Goal: Task Accomplishment & Management: Use online tool/utility

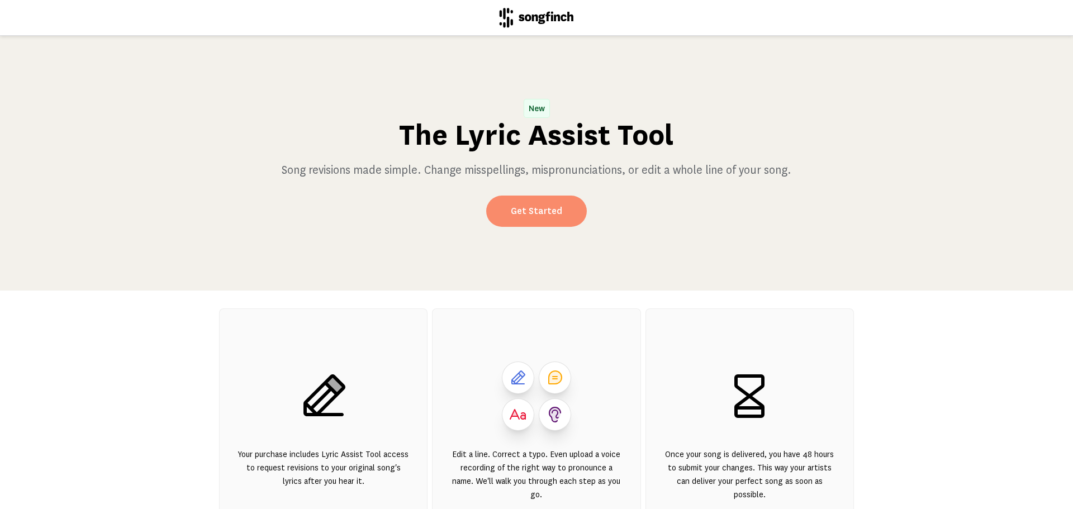
click at [514, 212] on link "Get Started" at bounding box center [536, 211] width 101 height 31
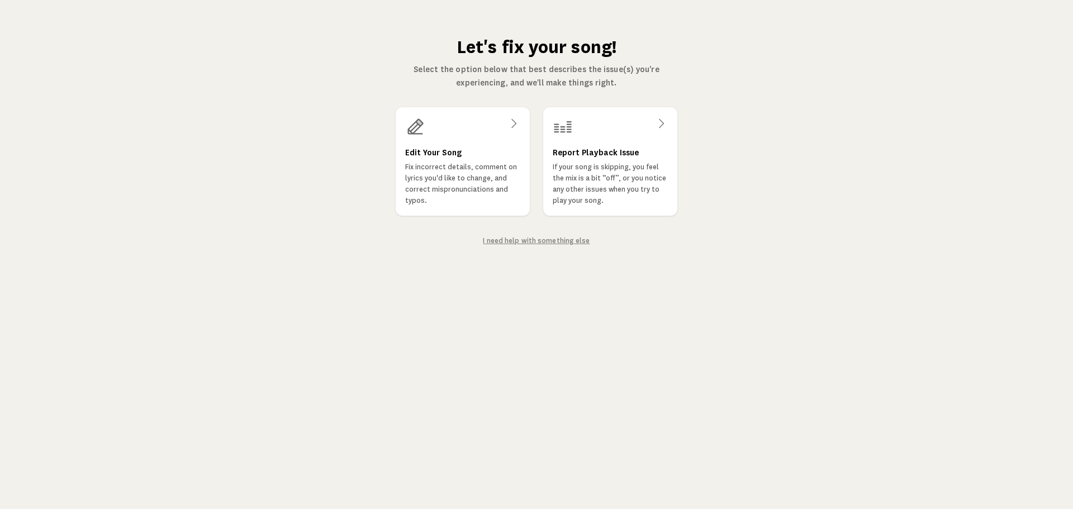
click at [430, 131] on div at bounding box center [462, 127] width 115 height 20
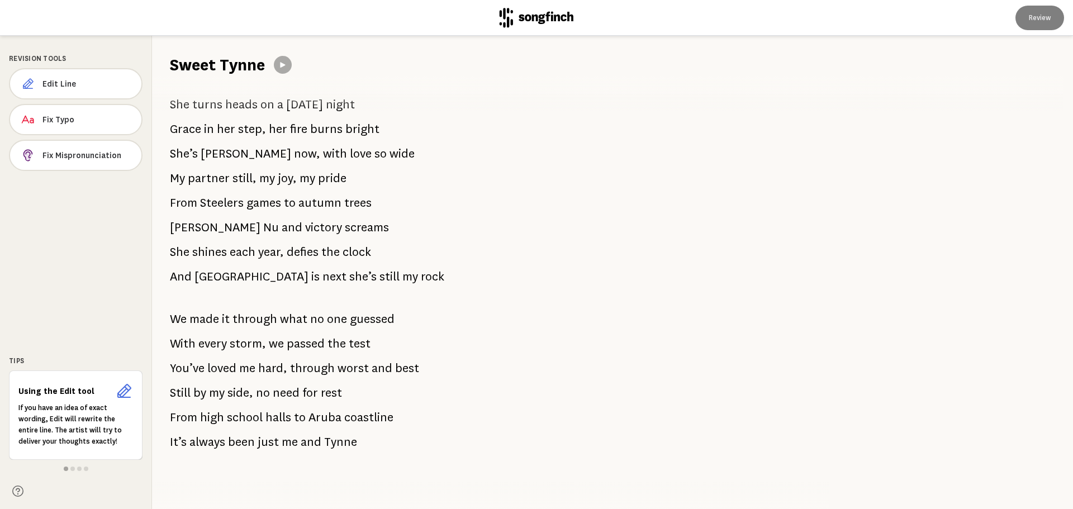
scroll to position [1167, 0]
click at [65, 89] on span "Edit Line" at bounding box center [87, 83] width 90 height 11
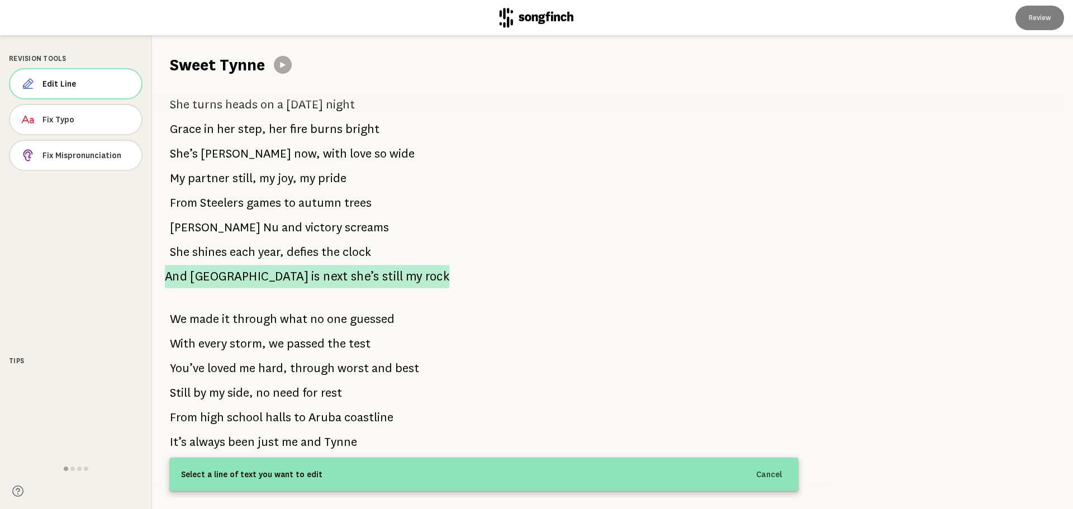
click at [213, 270] on span "[GEOGRAPHIC_DATA]" at bounding box center [249, 276] width 118 height 23
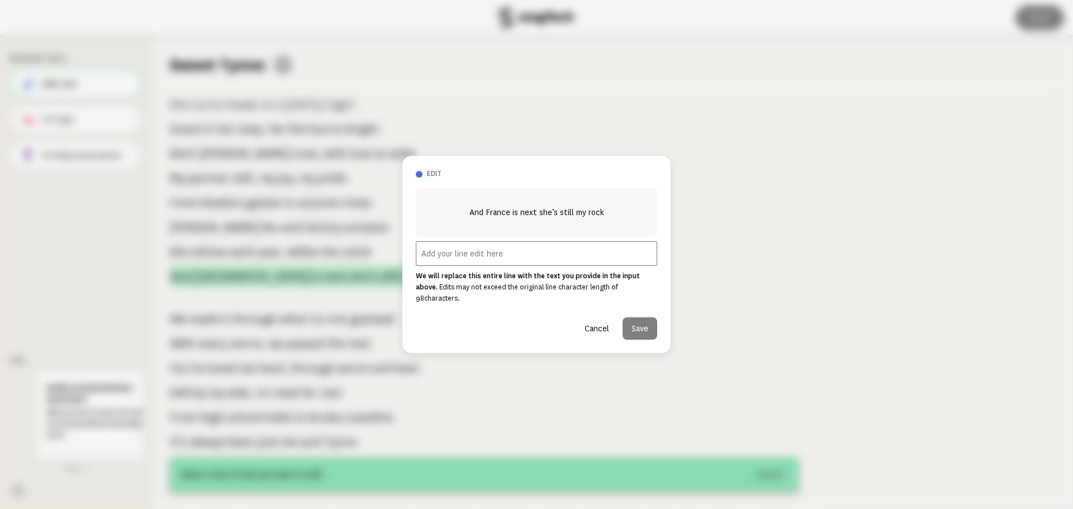
click at [213, 270] on div at bounding box center [536, 254] width 1073 height 509
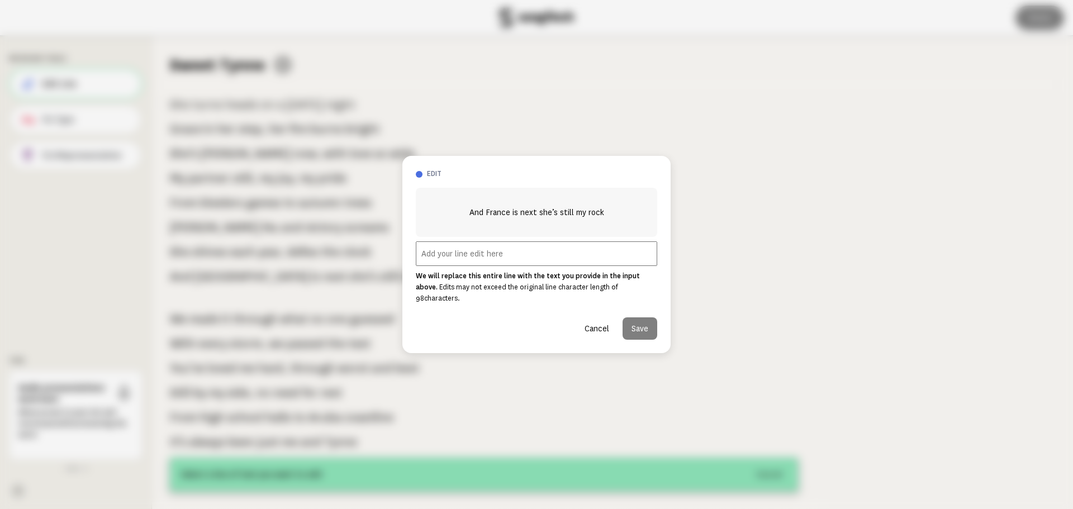
click at [434, 260] on input "text" at bounding box center [536, 253] width 241 height 25
click at [602, 317] on button "Cancel" at bounding box center [597, 328] width 42 height 22
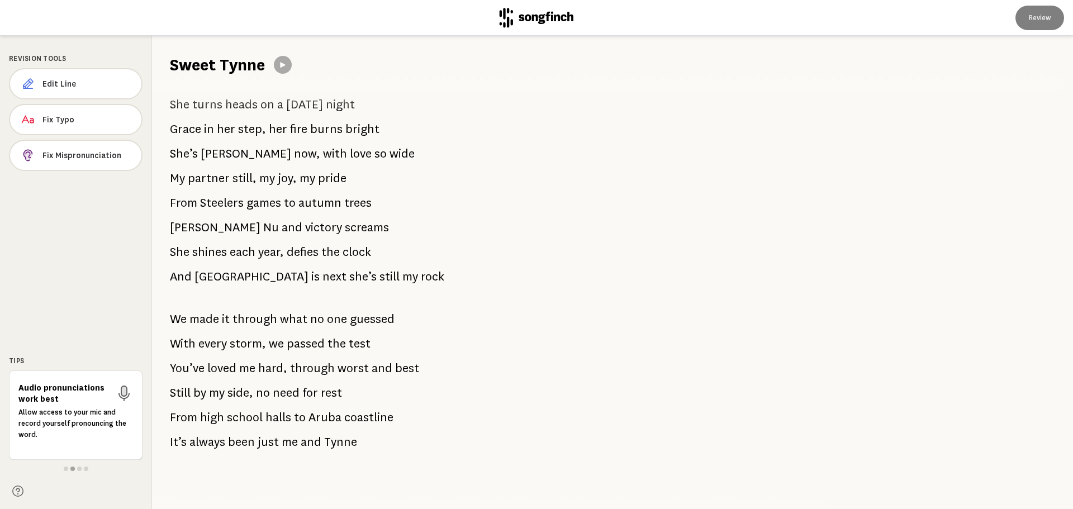
drag, startPoint x: 373, startPoint y: 268, endPoint x: 178, endPoint y: 268, distance: 194.4
click at [178, 268] on div "A desk in history class I saw your smile and time flew past Oakdale kids with b…" at bounding box center [484, 292] width 664 height 433
click at [60, 85] on span "Edit Line" at bounding box center [86, 83] width 89 height 11
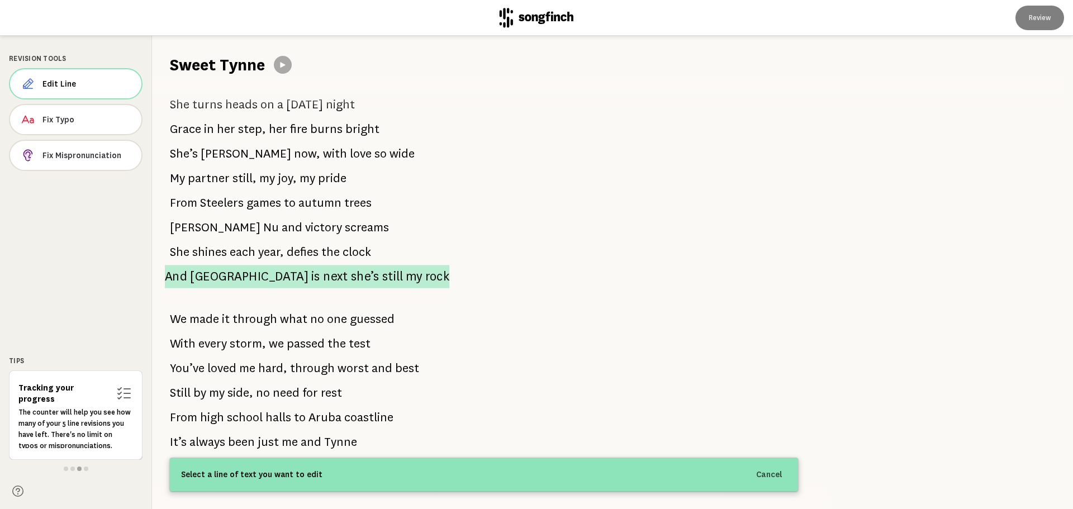
click at [351, 274] on span "she’s" at bounding box center [365, 276] width 28 height 23
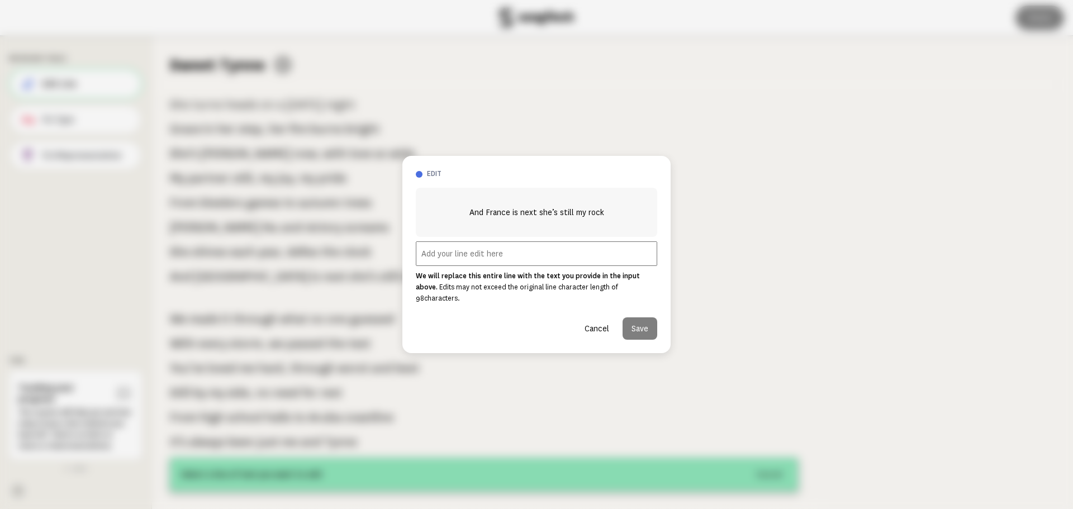
click at [454, 264] on input "text" at bounding box center [536, 253] width 241 height 25
click at [487, 256] on input "and Italy is next sh's still my rock" at bounding box center [536, 253] width 241 height 25
click at [597, 260] on input "and Italy is next she's still my rock" at bounding box center [536, 253] width 241 height 25
type input "and Italy is next she's still my rock"
click at [634, 320] on button "Save" at bounding box center [639, 328] width 35 height 22
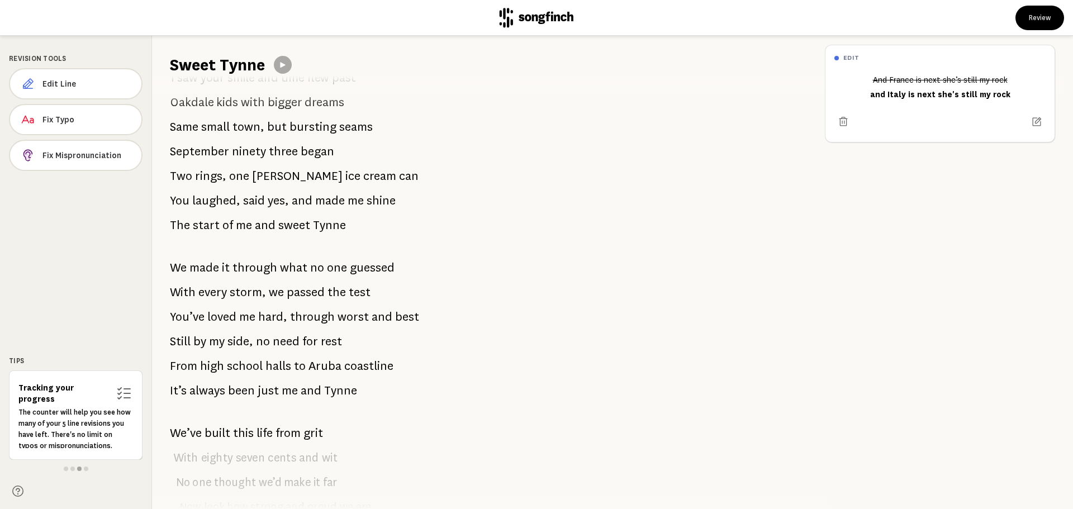
scroll to position [0, 0]
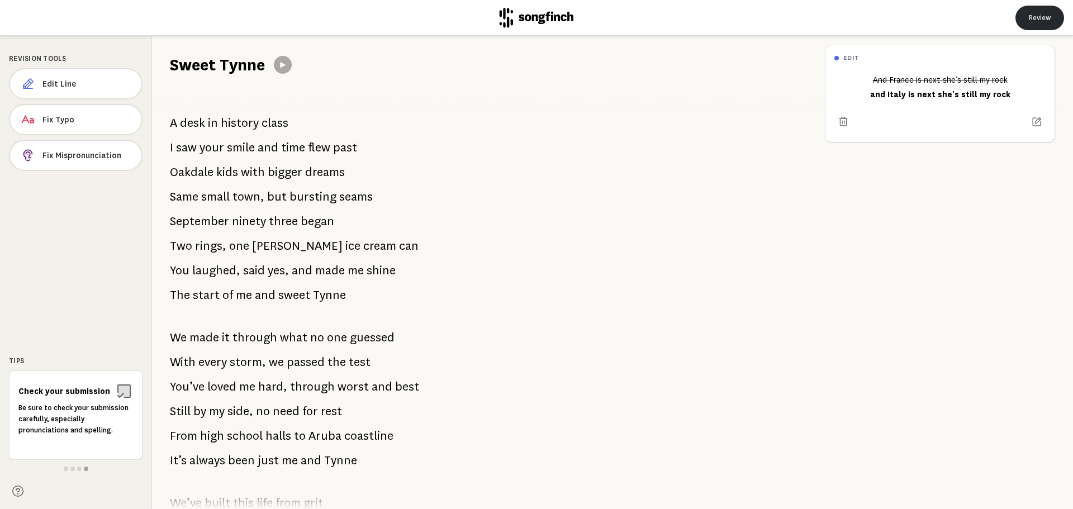
click at [1045, 21] on button "Review" at bounding box center [1039, 18] width 49 height 25
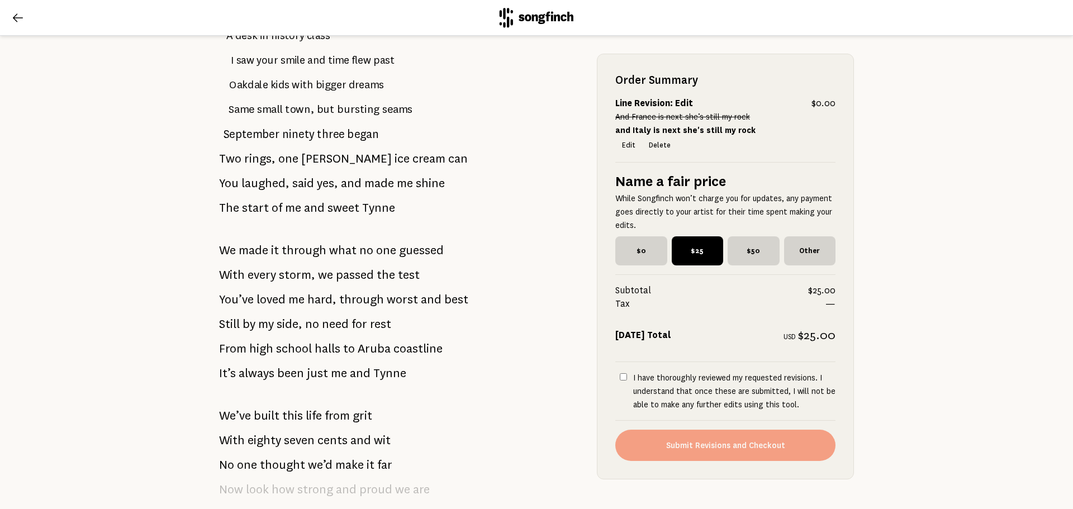
scroll to position [168, 0]
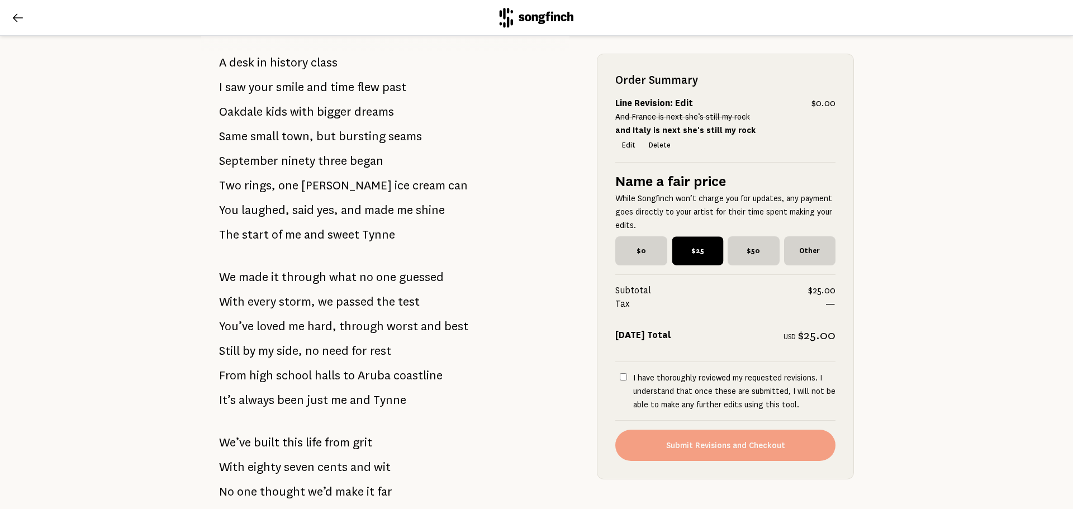
click at [691, 251] on span "$25" at bounding box center [697, 250] width 51 height 28
click at [679, 244] on input "$25" at bounding box center [675, 239] width 7 height 7
click at [625, 378] on label "I have thoroughly reviewed my requested revisions. I understand that once these…" at bounding box center [725, 391] width 220 height 40
click at [625, 378] on input "I have thoroughly reviewed my requested revisions. I understand that once these…" at bounding box center [623, 376] width 7 height 7
checkbox input "true"
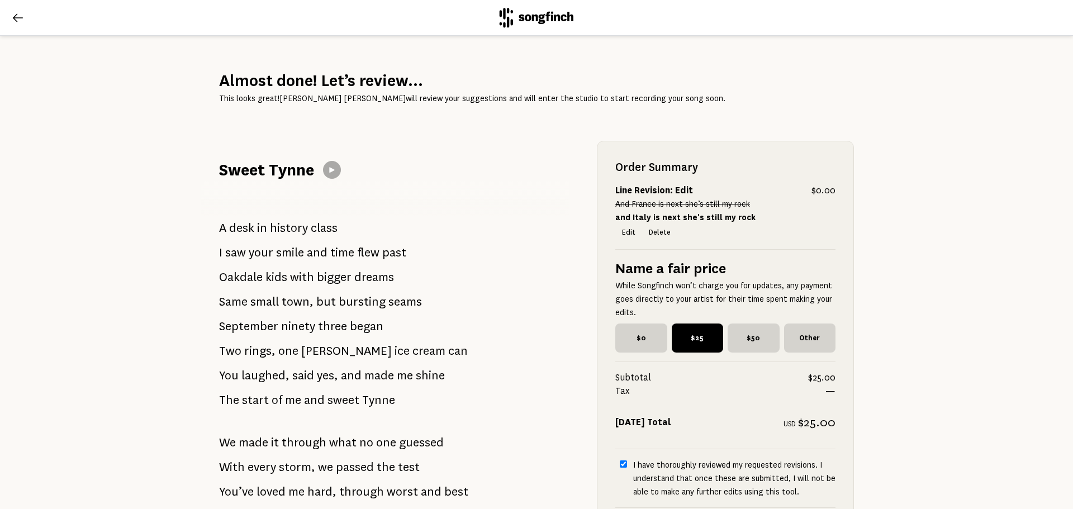
scroll to position [0, 0]
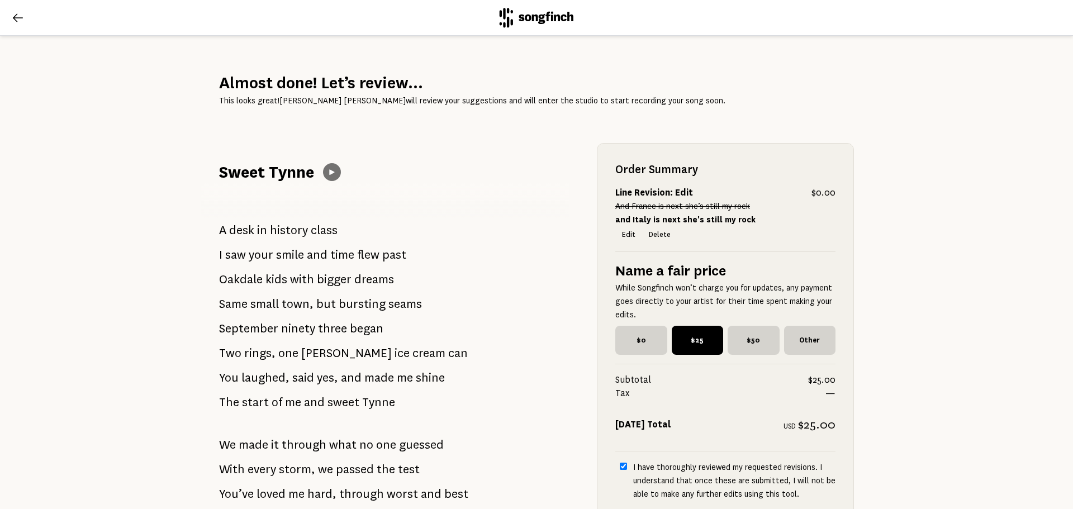
click at [328, 168] on icon at bounding box center [331, 172] width 9 height 9
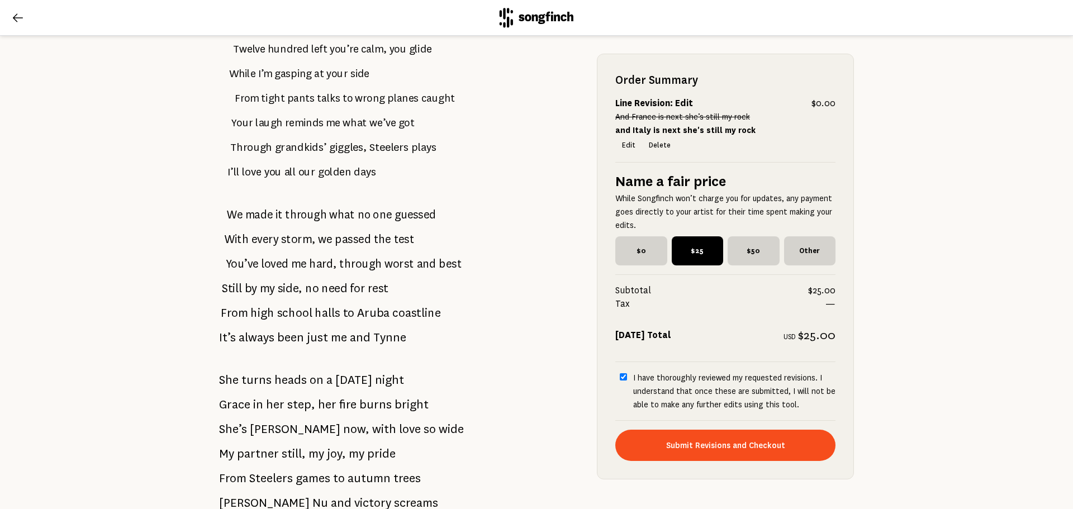
scroll to position [987, 0]
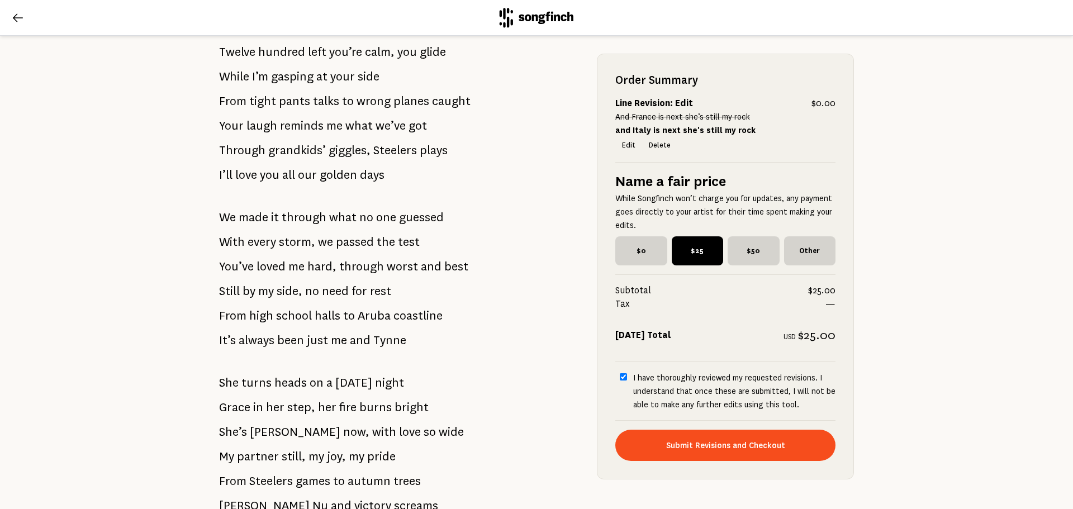
click at [359, 289] on span "for" at bounding box center [359, 291] width 16 height 22
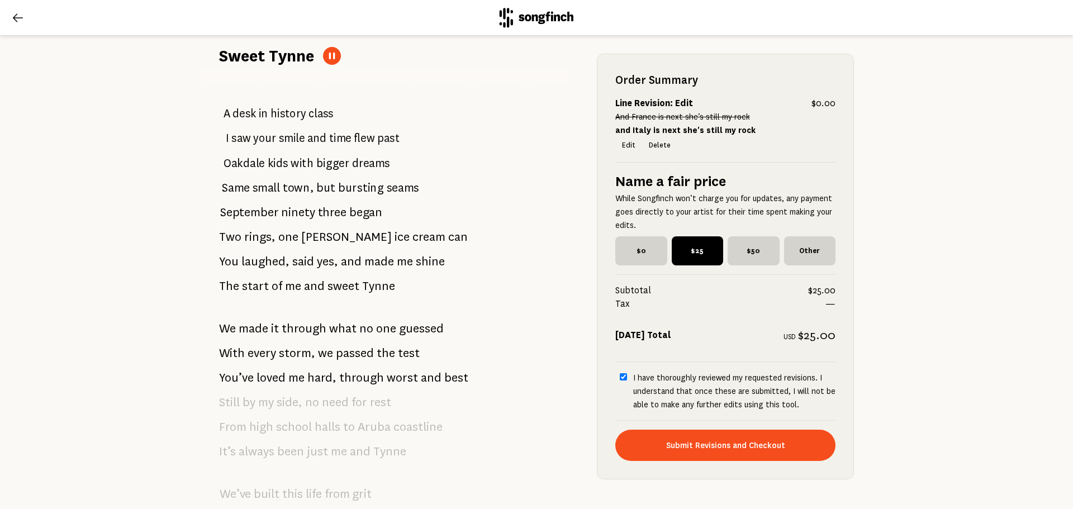
scroll to position [0, 0]
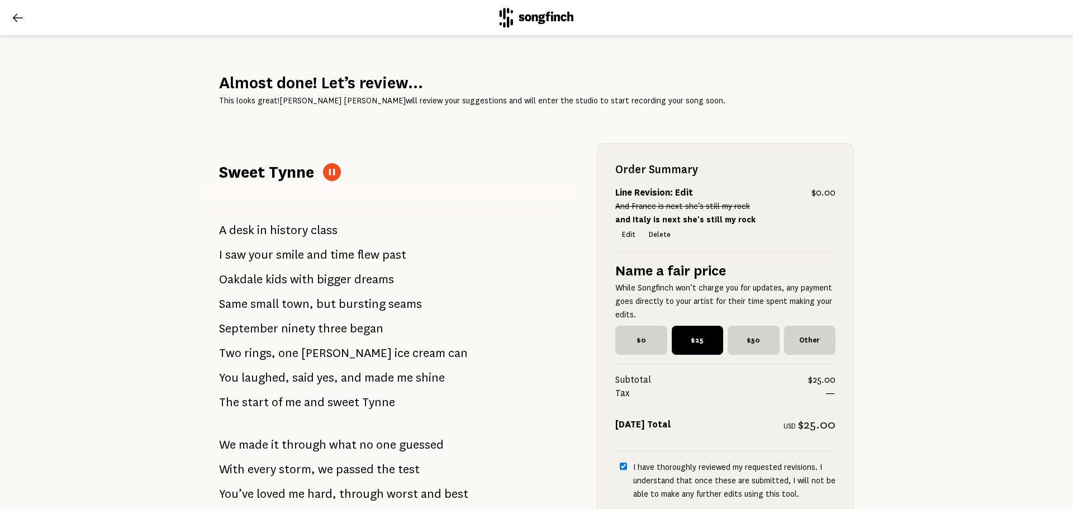
click at [15, 23] on icon at bounding box center [17, 17] width 13 height 13
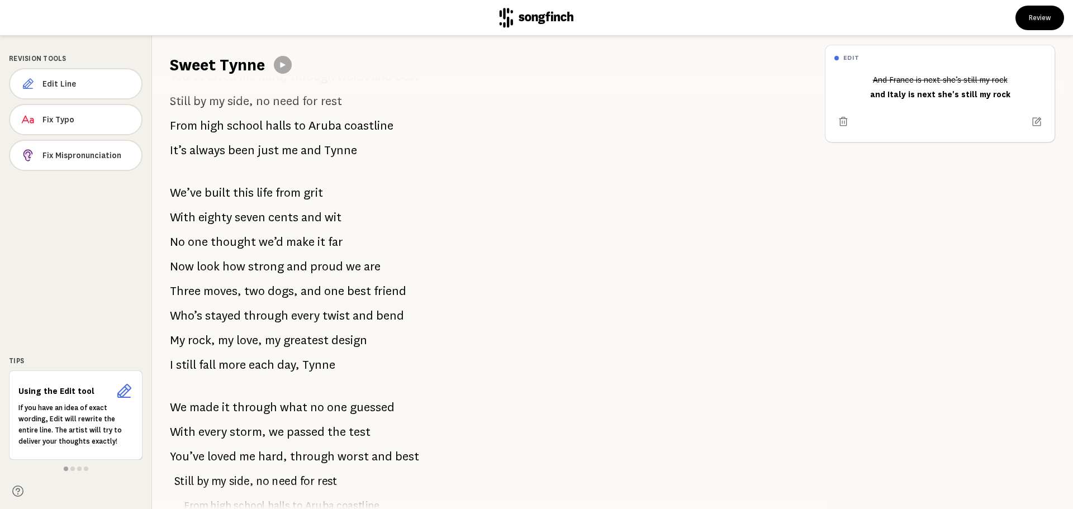
scroll to position [335, 0]
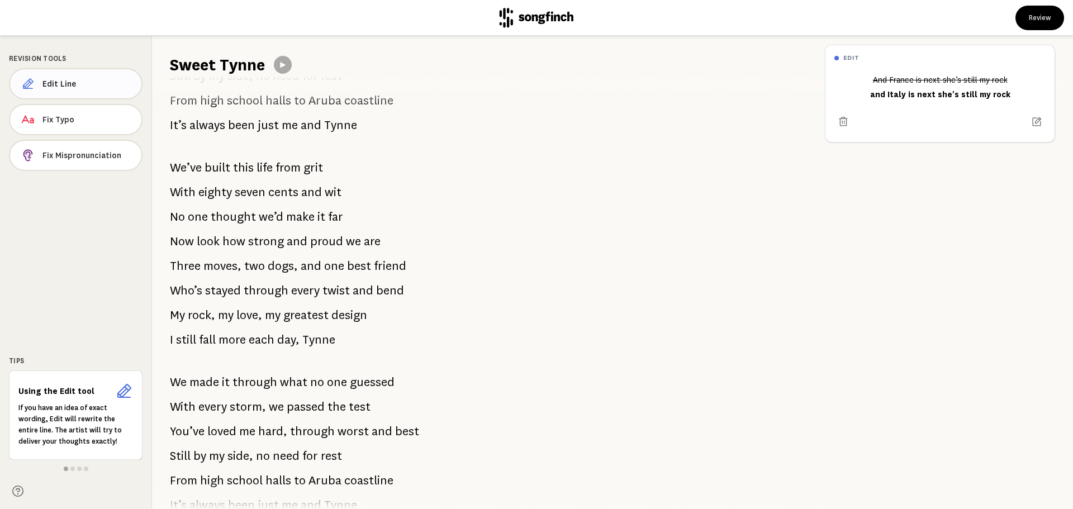
click at [58, 87] on span "Edit Line" at bounding box center [87, 83] width 90 height 11
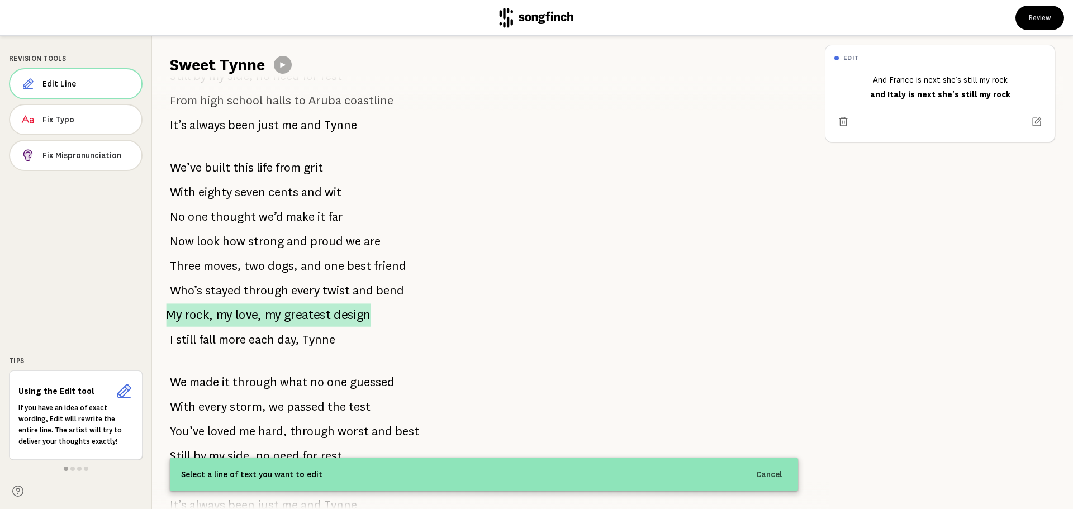
click at [282, 317] on p "My rock, my love, my greatest design" at bounding box center [268, 314] width 204 height 23
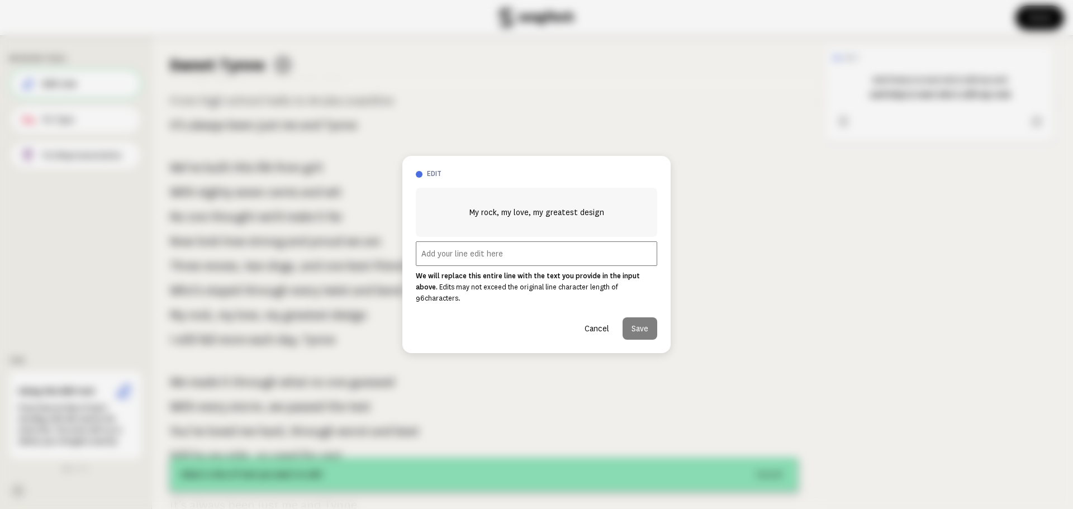
click at [522, 266] on input "text" at bounding box center [536, 253] width 241 height 25
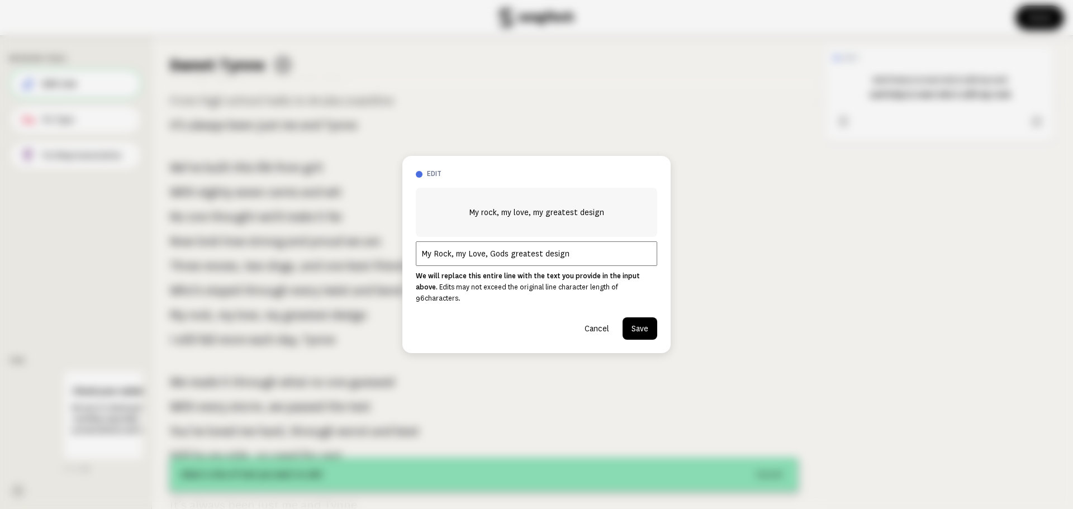
click at [470, 264] on input "My Rock, my Love, Gods greatest design" at bounding box center [536, 253] width 241 height 25
type input "My Rock, my love, Gods greatest design"
click at [641, 324] on button "Save" at bounding box center [639, 328] width 35 height 22
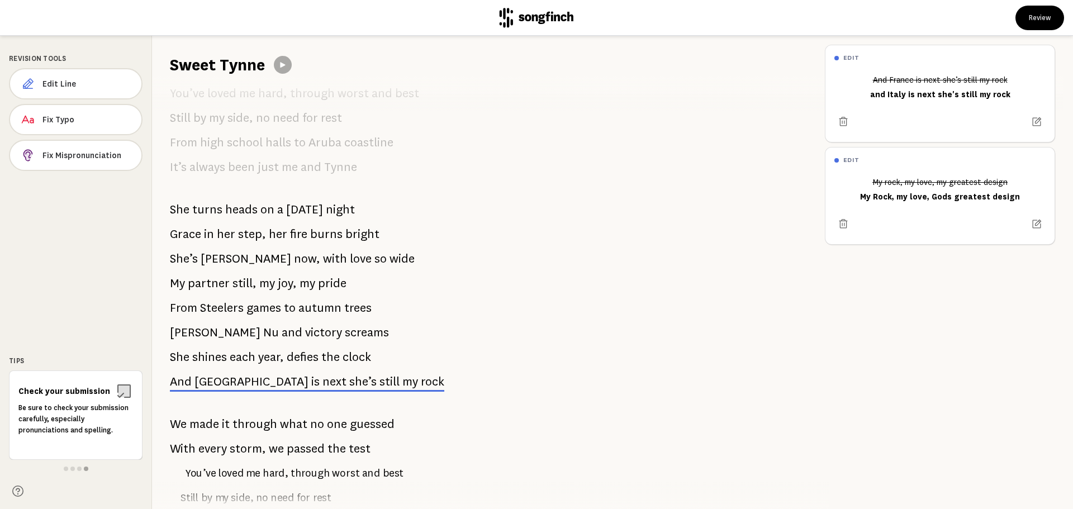
scroll to position [1167, 0]
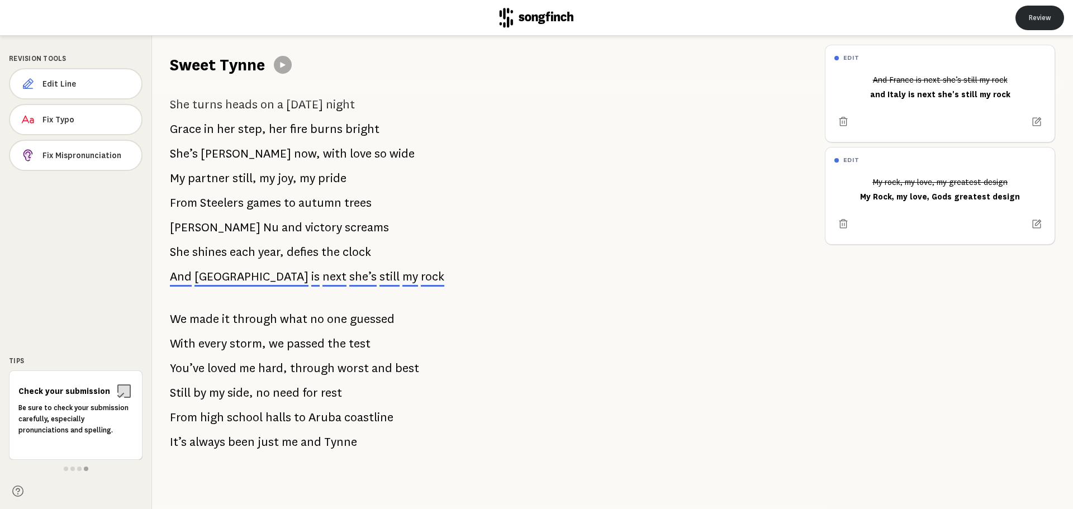
click at [1041, 15] on button "Review" at bounding box center [1039, 18] width 49 height 25
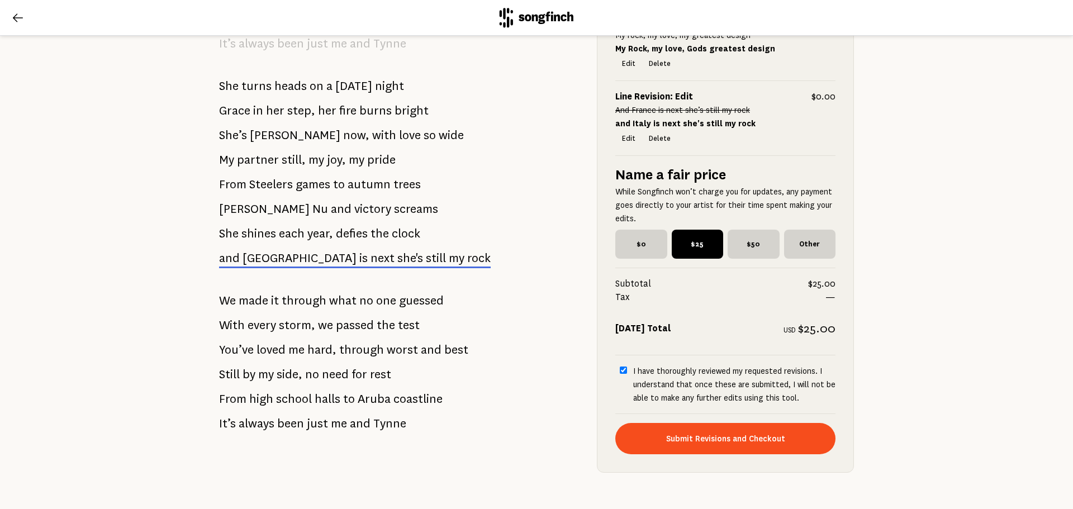
scroll to position [1323, 0]
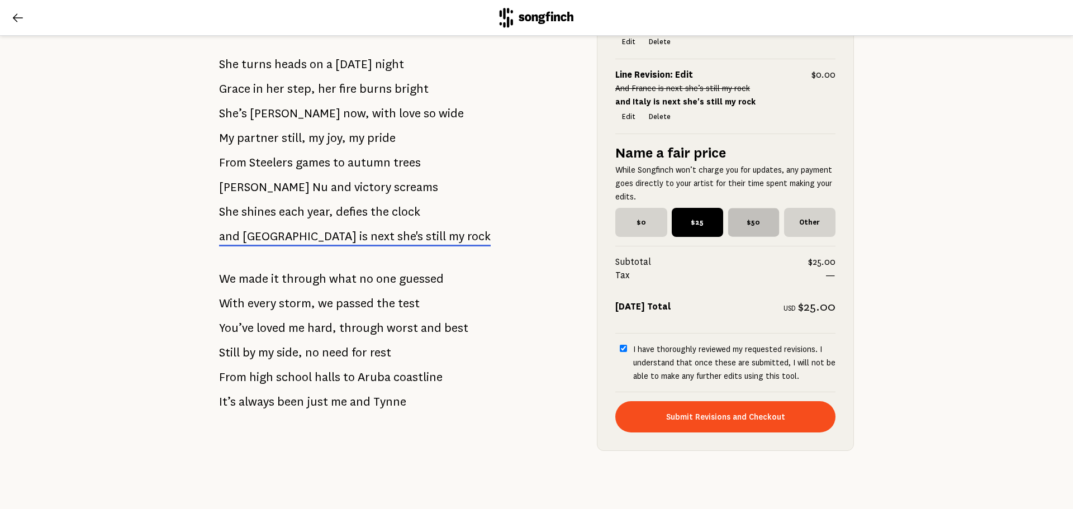
click at [744, 214] on span "$50" at bounding box center [753, 222] width 51 height 28
click at [735, 214] on input "$50" at bounding box center [730, 211] width 7 height 7
radio input "true"
